Goal: Task Accomplishment & Management: Manage account settings

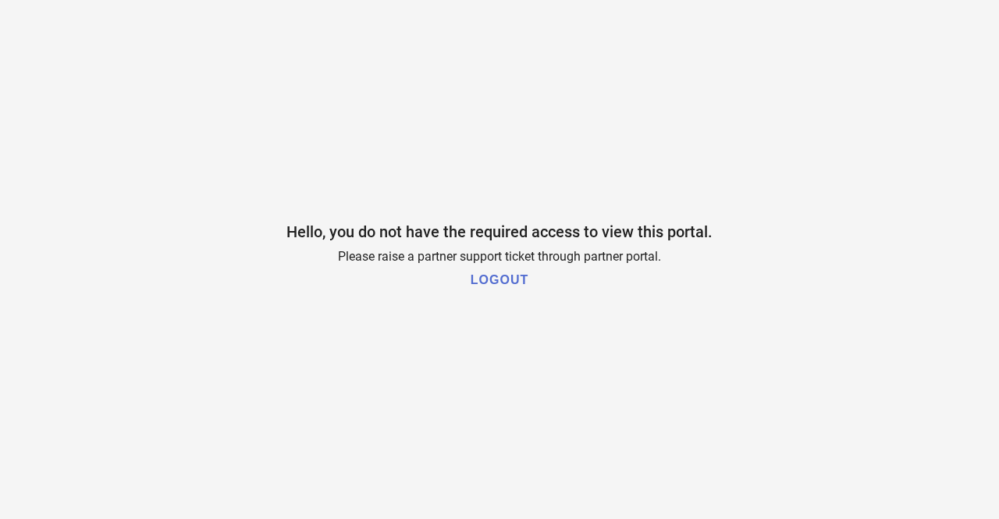
click at [504, 283] on h1 "LOGOUT" at bounding box center [499, 280] width 58 height 14
